Goal: Task Accomplishment & Management: Manage account settings

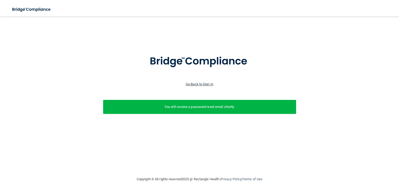
click at [209, 83] on link "Go Back to Sign In" at bounding box center [200, 84] width 28 height 4
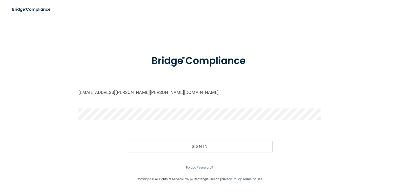
click at [119, 94] on input "[EMAIL_ADDRESS][PERSON_NAME][PERSON_NAME][DOMAIN_NAME]" at bounding box center [199, 93] width 242 height 12
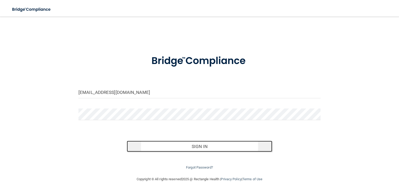
click at [164, 148] on button "Sign In" at bounding box center [199, 146] width 145 height 11
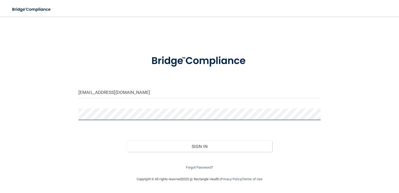
click at [127, 141] on button "Sign In" at bounding box center [199, 146] width 145 height 11
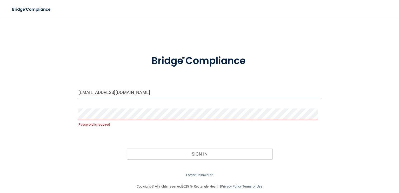
click at [110, 96] on input "[EMAIL_ADDRESS][DOMAIN_NAME]" at bounding box center [199, 93] width 242 height 12
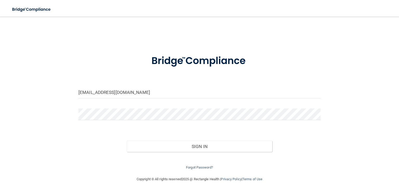
drag, startPoint x: 139, startPoint y: 92, endPoint x: 49, endPoint y: 82, distance: 90.9
click at [49, 82] on div "[EMAIL_ADDRESS][DOMAIN_NAME] Invalid email/password. You don't have permission …" at bounding box center [199, 96] width 378 height 149
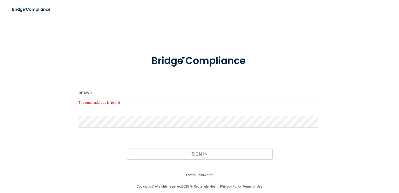
type input "[EMAIL_ADDRESS][DOMAIN_NAME]"
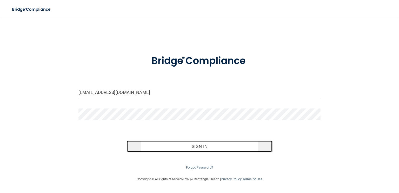
click at [173, 145] on button "Sign In" at bounding box center [199, 146] width 145 height 11
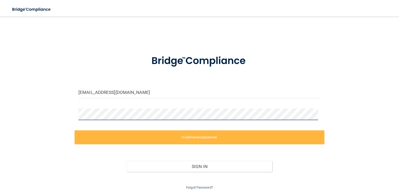
click at [50, 110] on div "[EMAIL_ADDRESS][DOMAIN_NAME] Invalid email/password. You don't have permission …" at bounding box center [199, 106] width 378 height 169
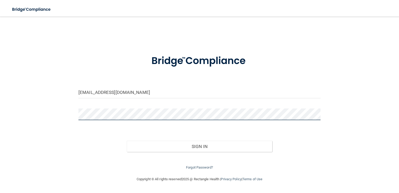
click at [127, 141] on button "Sign In" at bounding box center [199, 146] width 145 height 11
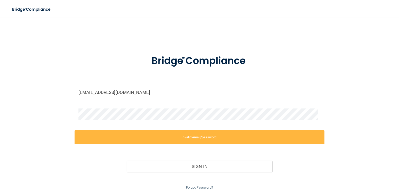
click at [105, 108] on form "[EMAIL_ADDRESS][DOMAIN_NAME] Invalid email/password. You don't have permission …" at bounding box center [199, 119] width 242 height 143
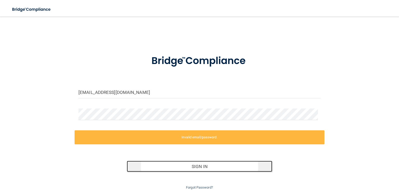
click at [158, 168] on button "Sign In" at bounding box center [199, 166] width 145 height 11
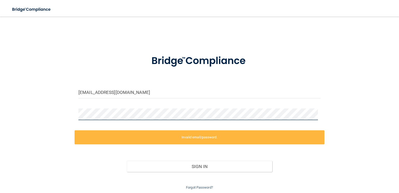
click at [69, 107] on div "[EMAIL_ADDRESS][DOMAIN_NAME] Invalid email/password. You don't have permission …" at bounding box center [199, 106] width 378 height 169
click at [10, 103] on div "[EMAIL_ADDRESS][DOMAIN_NAME] Invalid email/password. You don't have permission …" at bounding box center [199, 106] width 378 height 169
click at [47, 110] on div "[EMAIL_ADDRESS][DOMAIN_NAME] Invalid email/password. You don't have permission …" at bounding box center [199, 106] width 378 height 169
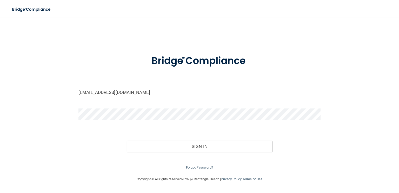
click at [127, 141] on button "Sign In" at bounding box center [199, 146] width 145 height 11
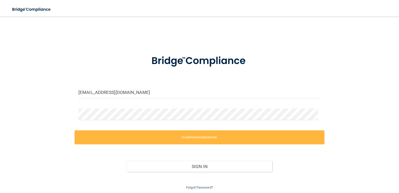
click at [209, 138] on label "Invalid email/password." at bounding box center [200, 137] width 250 height 14
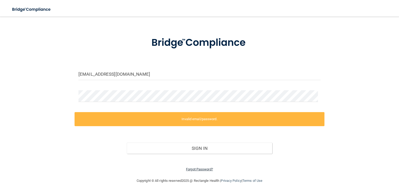
click at [196, 168] on link "Forgot Password?" at bounding box center [199, 169] width 27 height 4
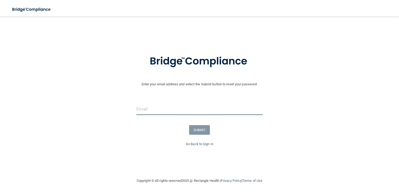
click at [137, 110] on input "email" at bounding box center [199, 109] width 126 height 12
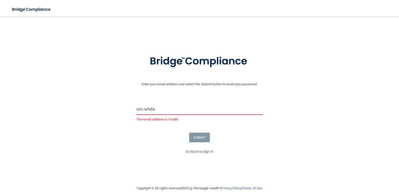
click at [179, 107] on input "om.whda" at bounding box center [199, 109] width 126 height 12
type input "[EMAIL_ADDRESS][DOMAIN_NAME]"
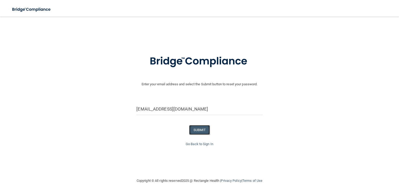
click at [204, 128] on button "SUBMIT" at bounding box center [199, 130] width 21 height 10
